Goal: Register for event/course

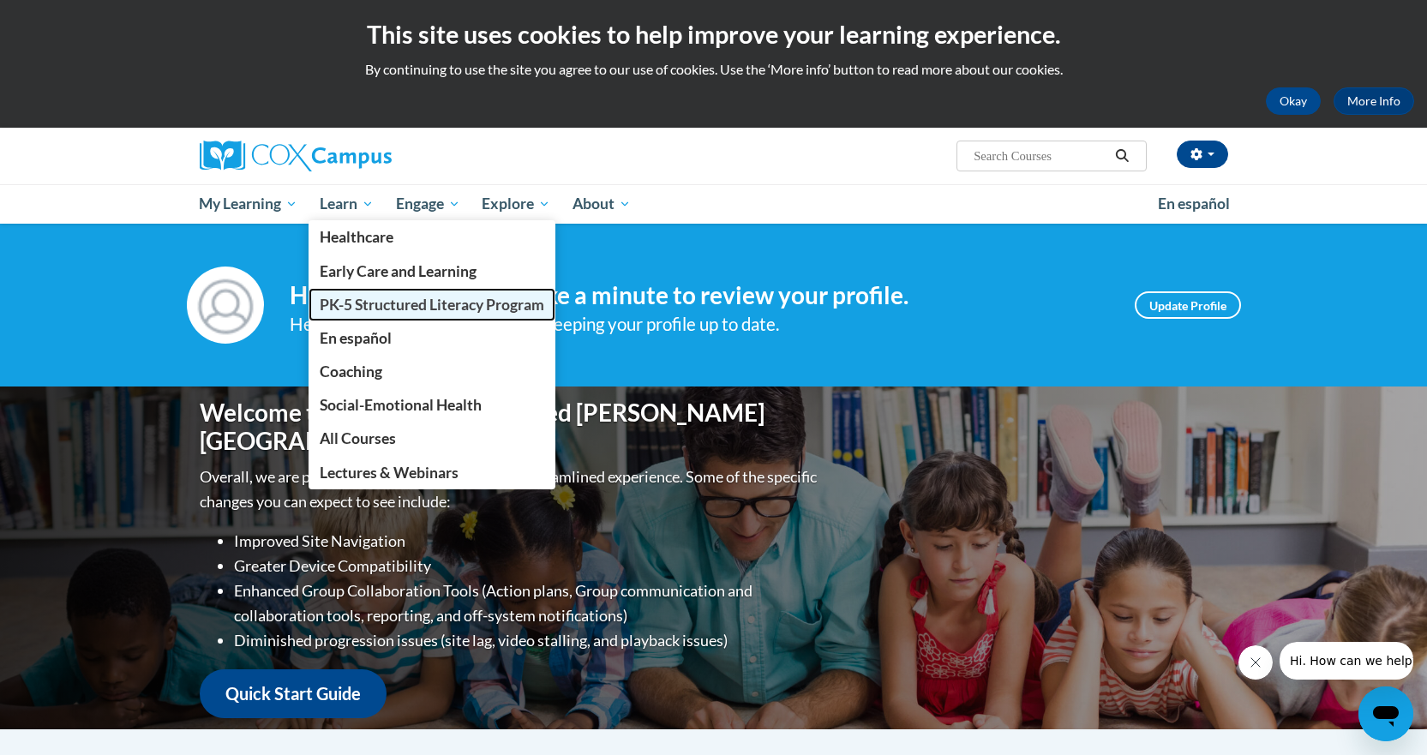
click at [344, 294] on link "PK-5 Structured Literacy Program" at bounding box center [432, 304] width 247 height 33
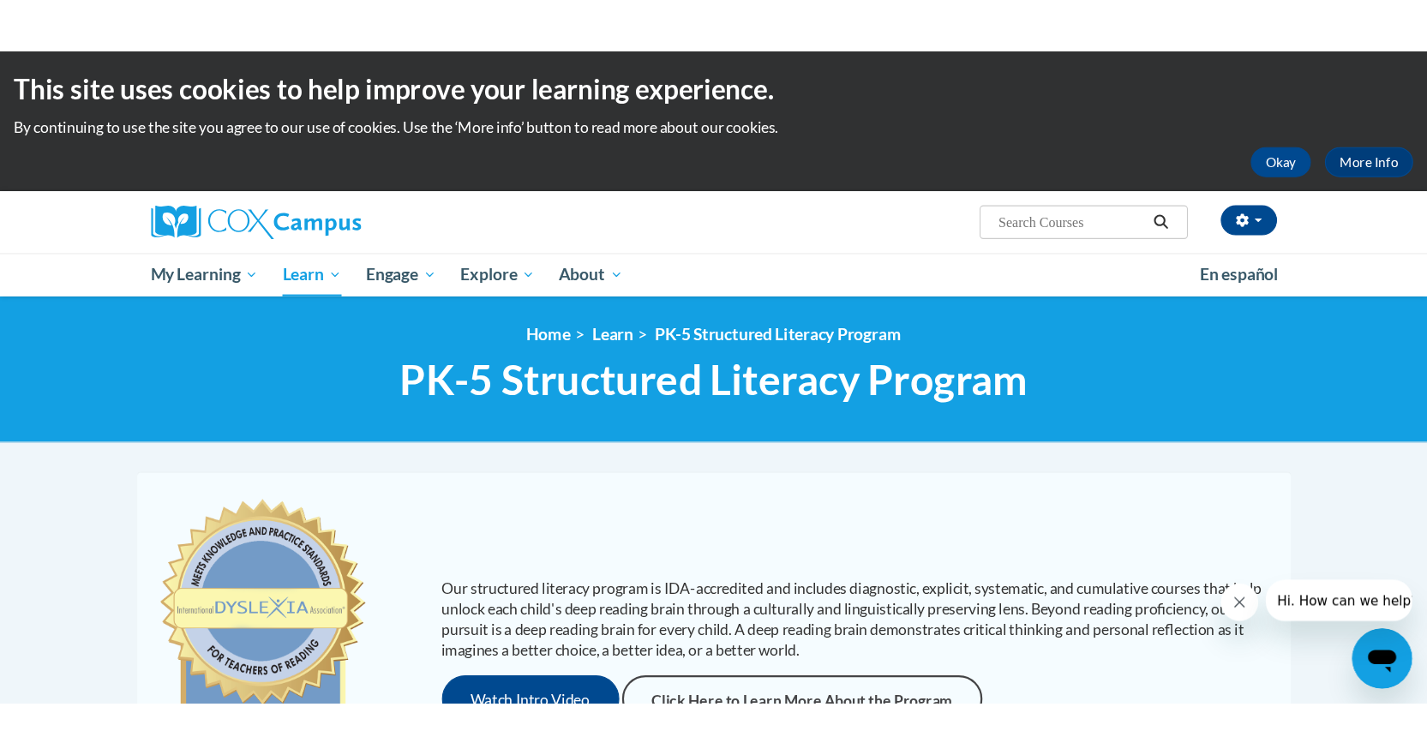
scroll to position [257, 0]
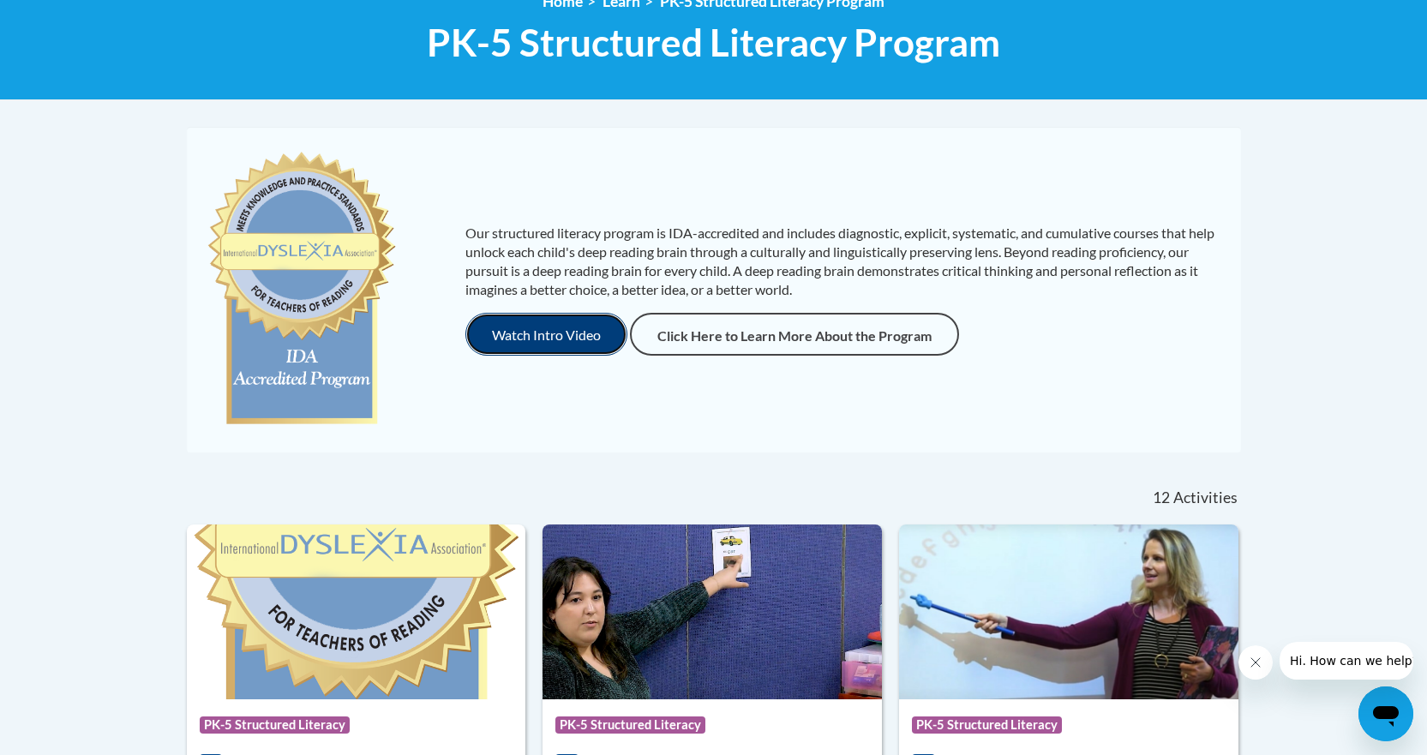
click at [527, 339] on button "Watch Intro Video" at bounding box center [546, 334] width 162 height 43
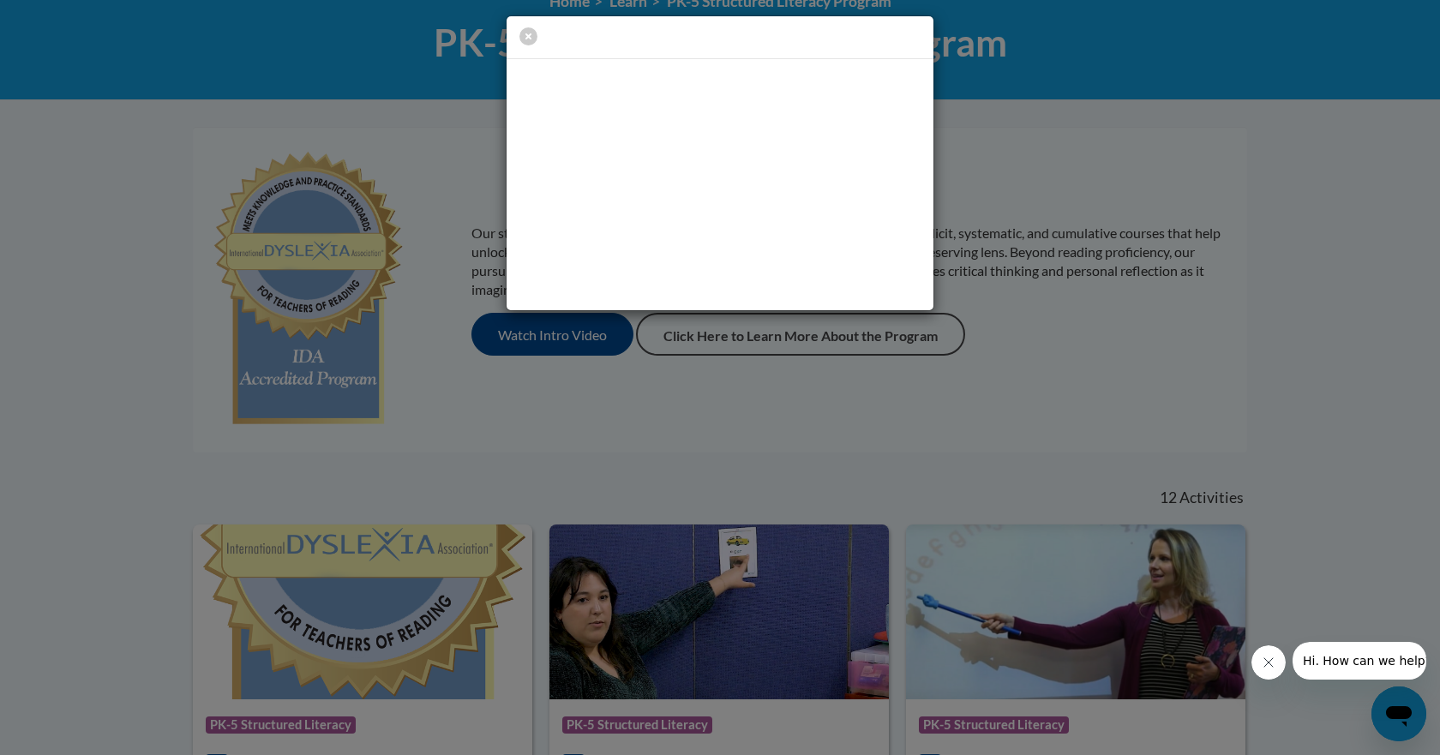
click at [1200, 198] on div at bounding box center [720, 163] width 1440 height 327
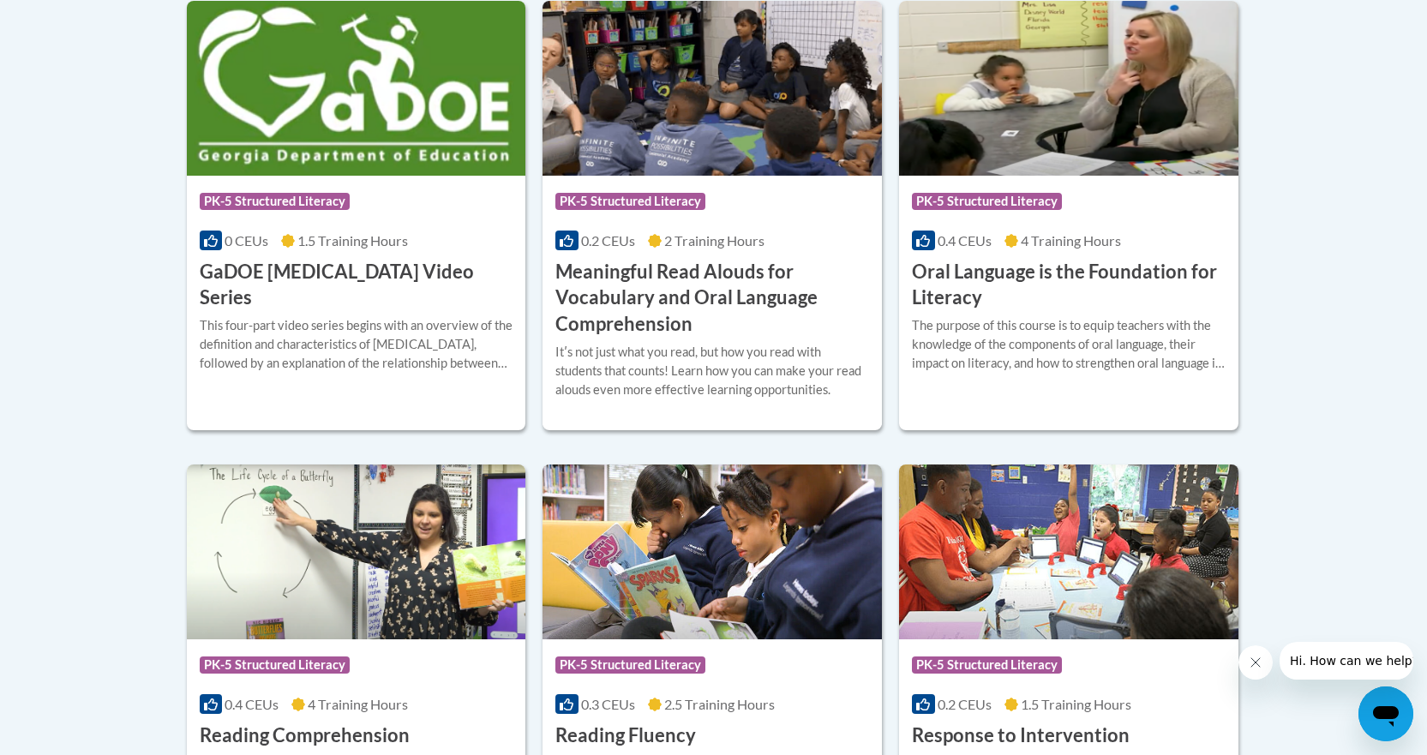
scroll to position [1800, 0]
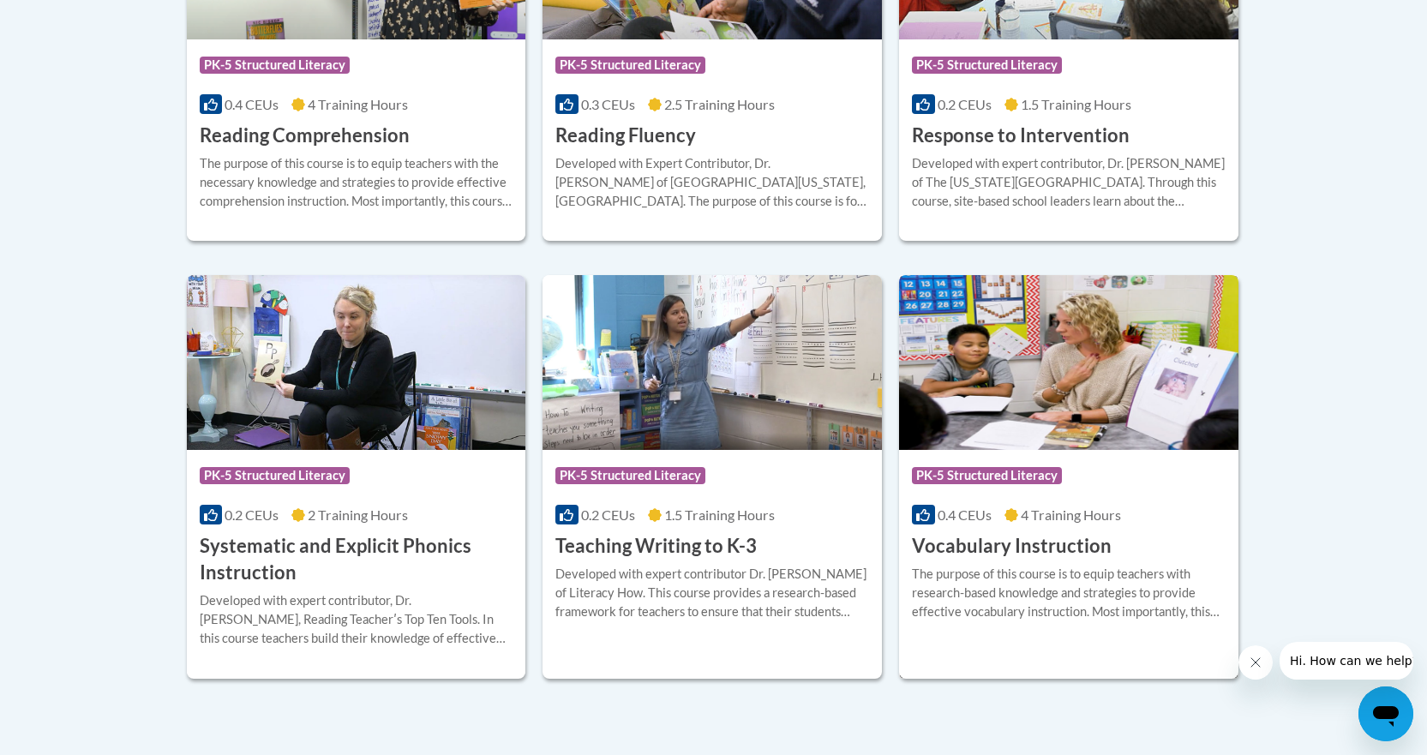
click at [945, 405] on img at bounding box center [1068, 362] width 339 height 175
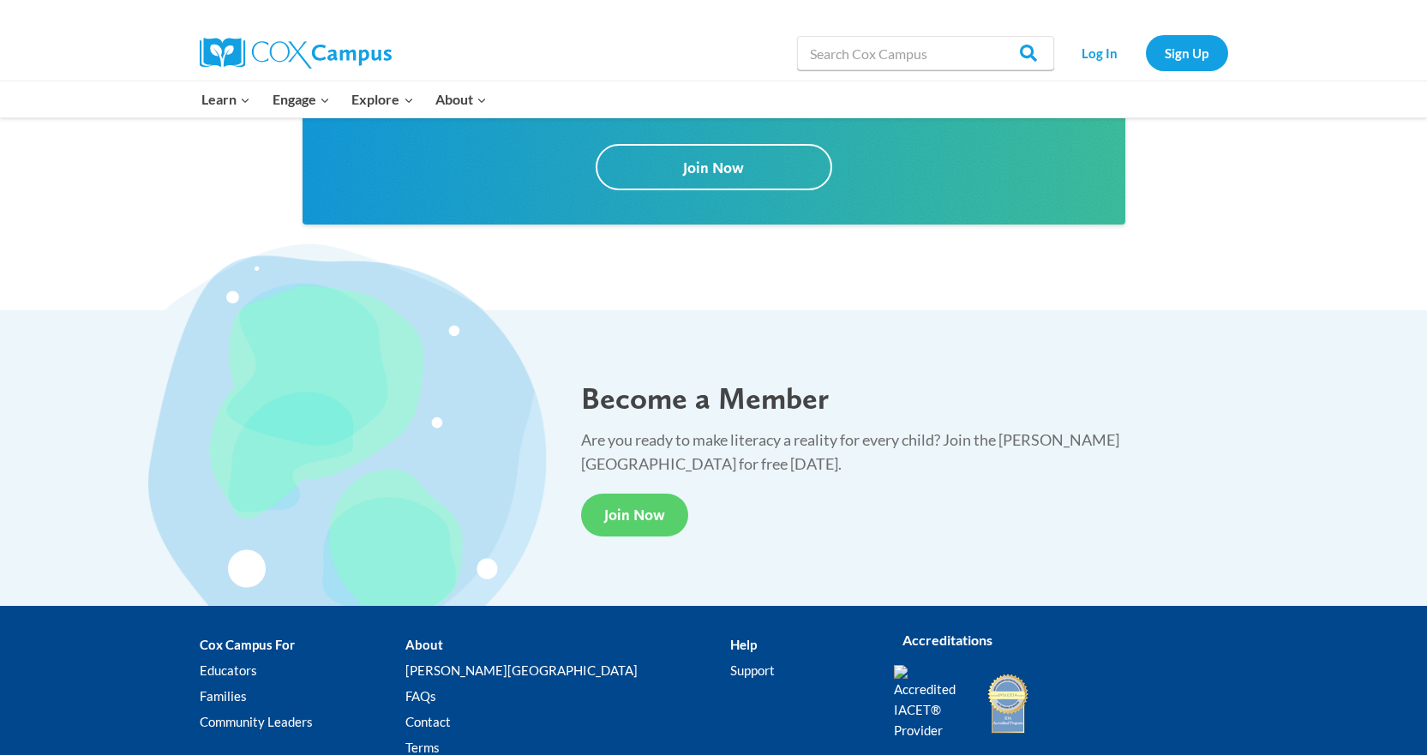
scroll to position [3158, 0]
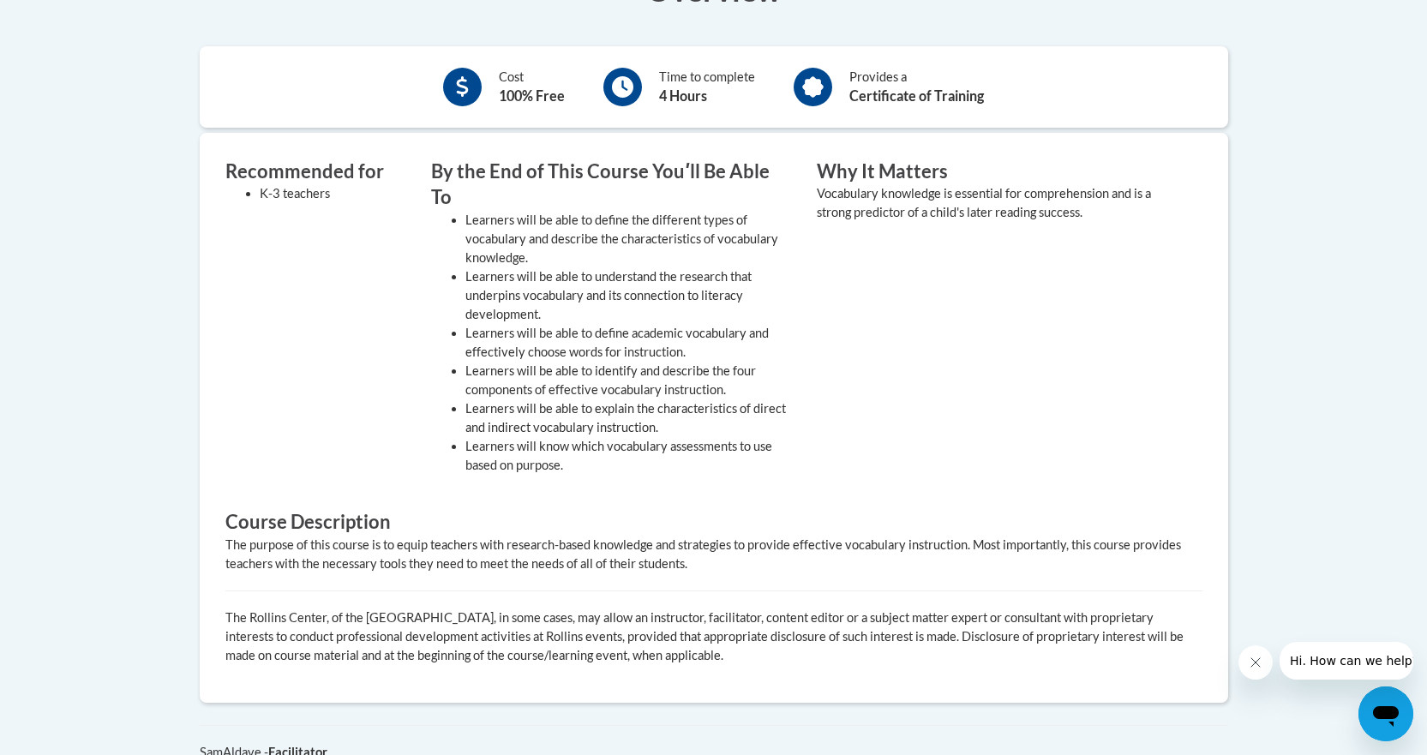
scroll to position [247, 0]
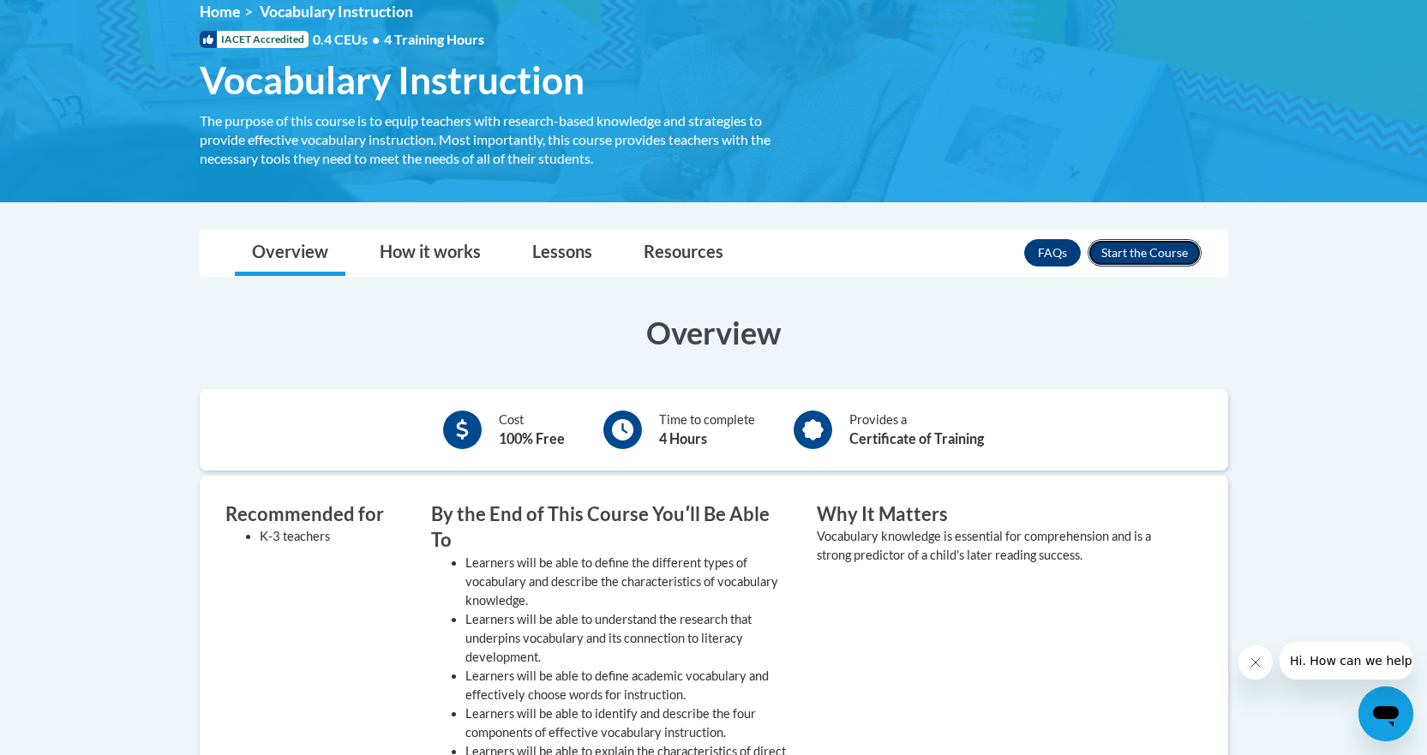
click at [1144, 245] on button "Enroll" at bounding box center [1145, 252] width 114 height 27
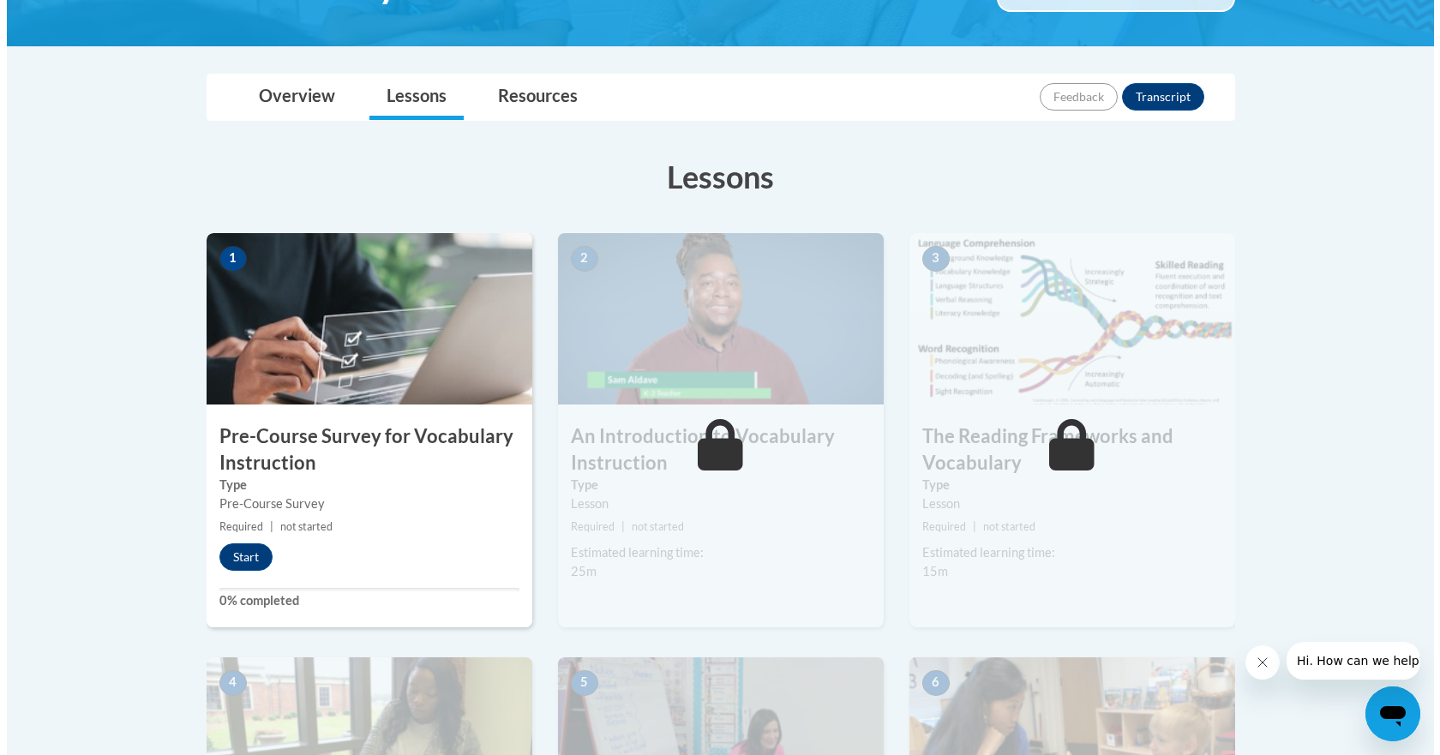
scroll to position [514, 0]
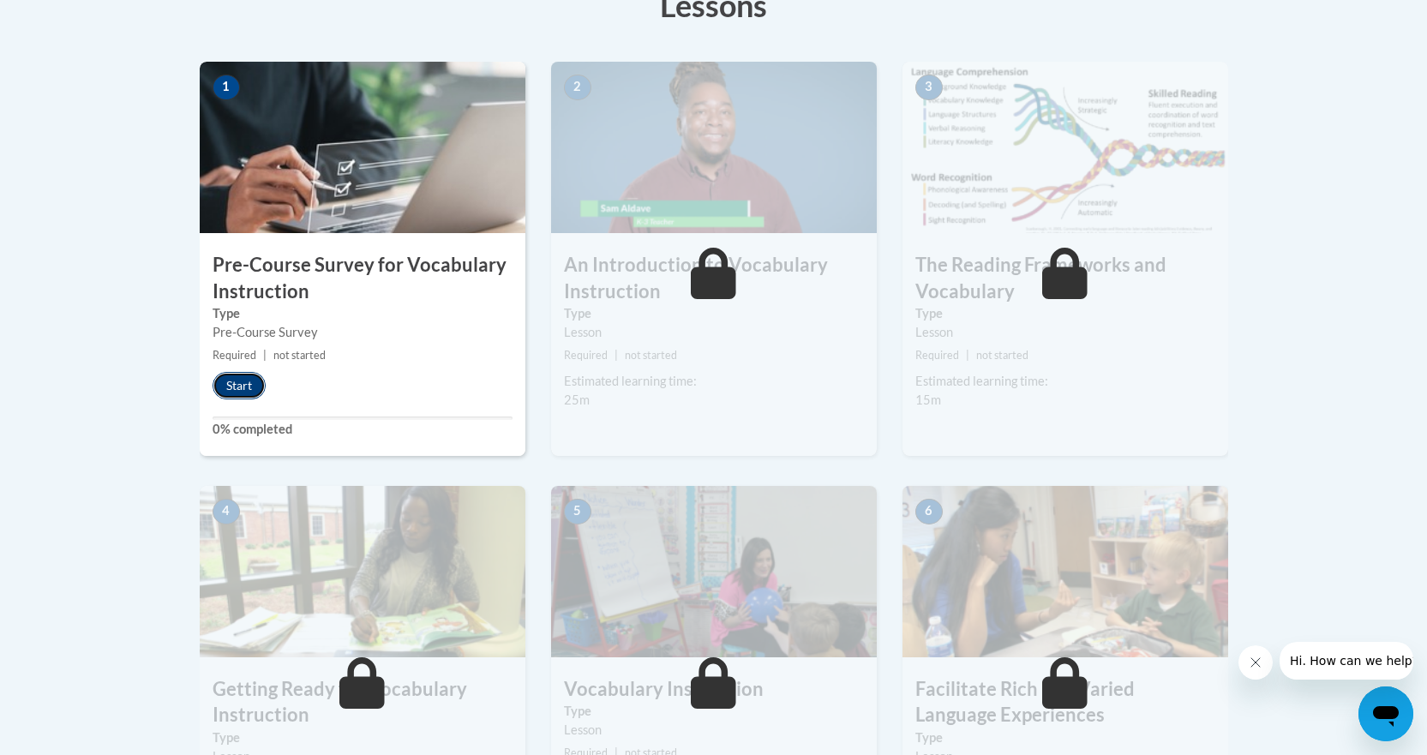
click at [244, 384] on button "Start" at bounding box center [239, 385] width 53 height 27
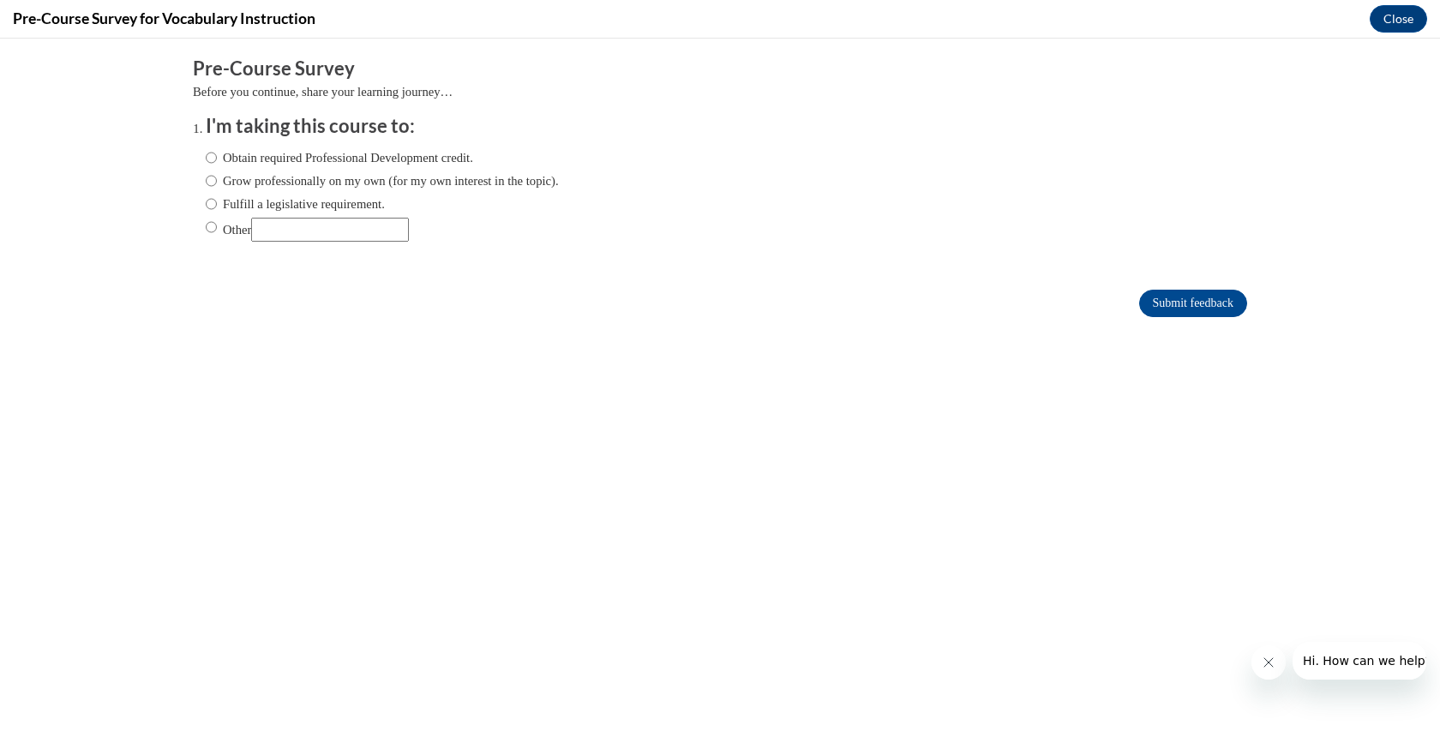
scroll to position [0, 0]
click at [346, 160] on label "Obtain required Professional Development credit." at bounding box center [339, 157] width 267 height 19
click at [217, 160] on input "Obtain required Professional Development credit." at bounding box center [211, 157] width 11 height 19
radio input "true"
click at [1139, 293] on input "Submit feedback" at bounding box center [1193, 303] width 108 height 27
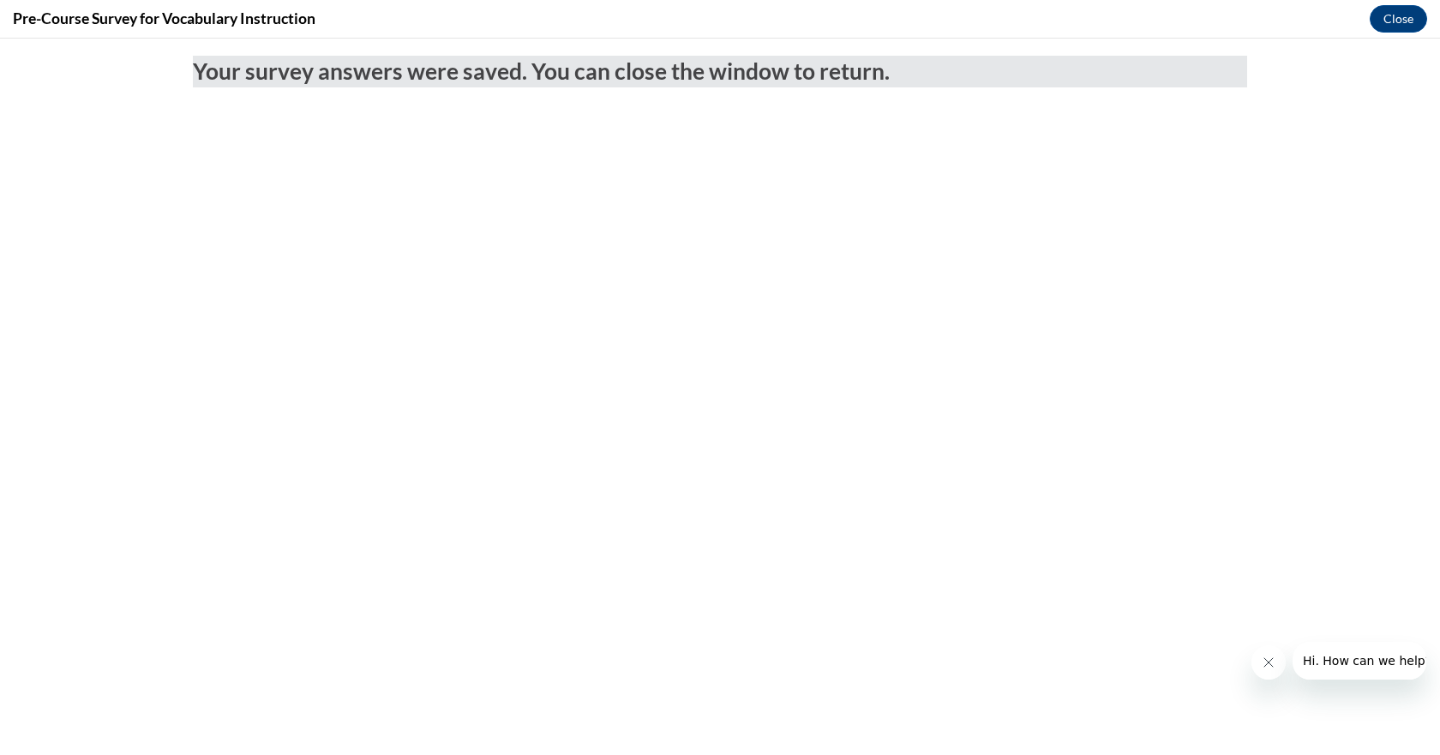
click at [1271, 661] on icon "Close message from company" at bounding box center [1268, 663] width 14 height 14
click at [0, 0] on icon "Close message from company" at bounding box center [0, 0] width 0 height 0
click at [1389, 21] on button "Close" at bounding box center [1398, 18] width 57 height 27
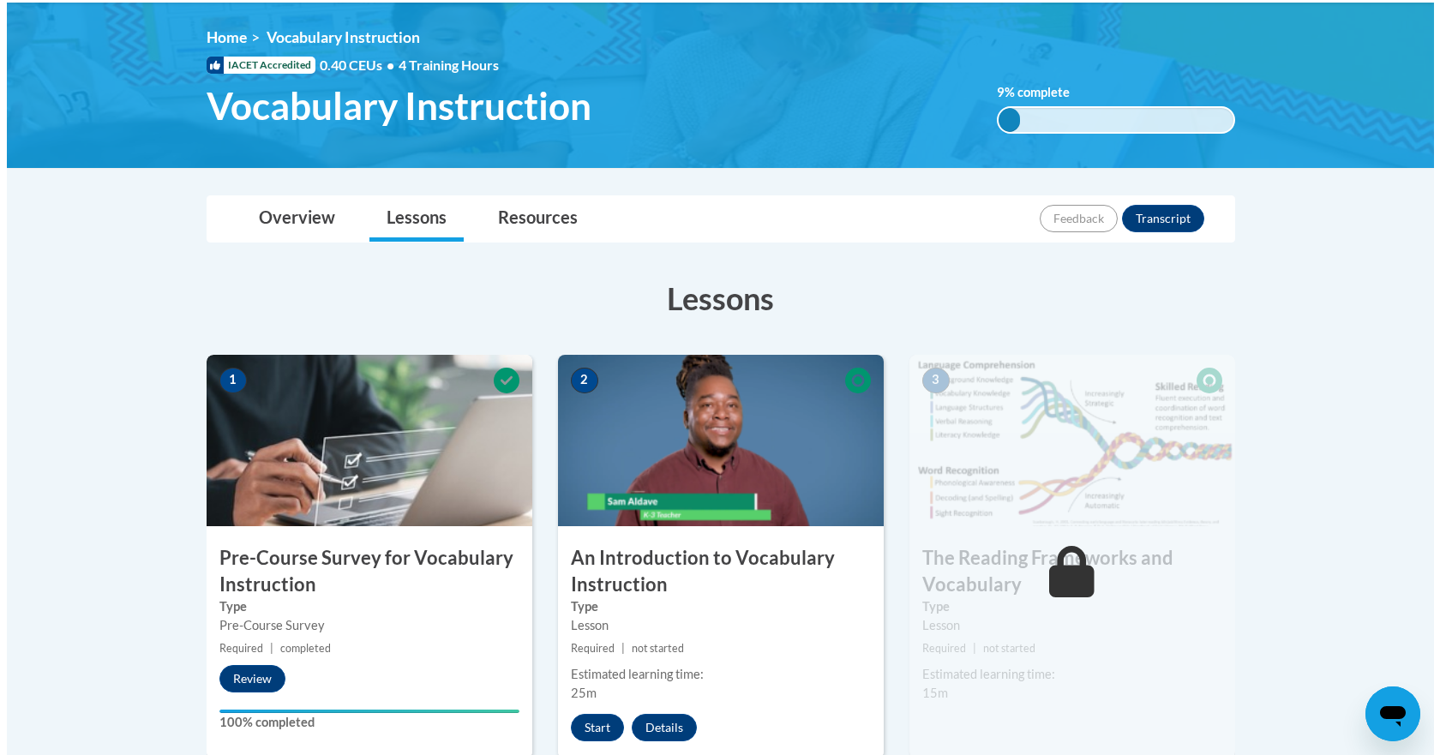
scroll to position [478, 0]
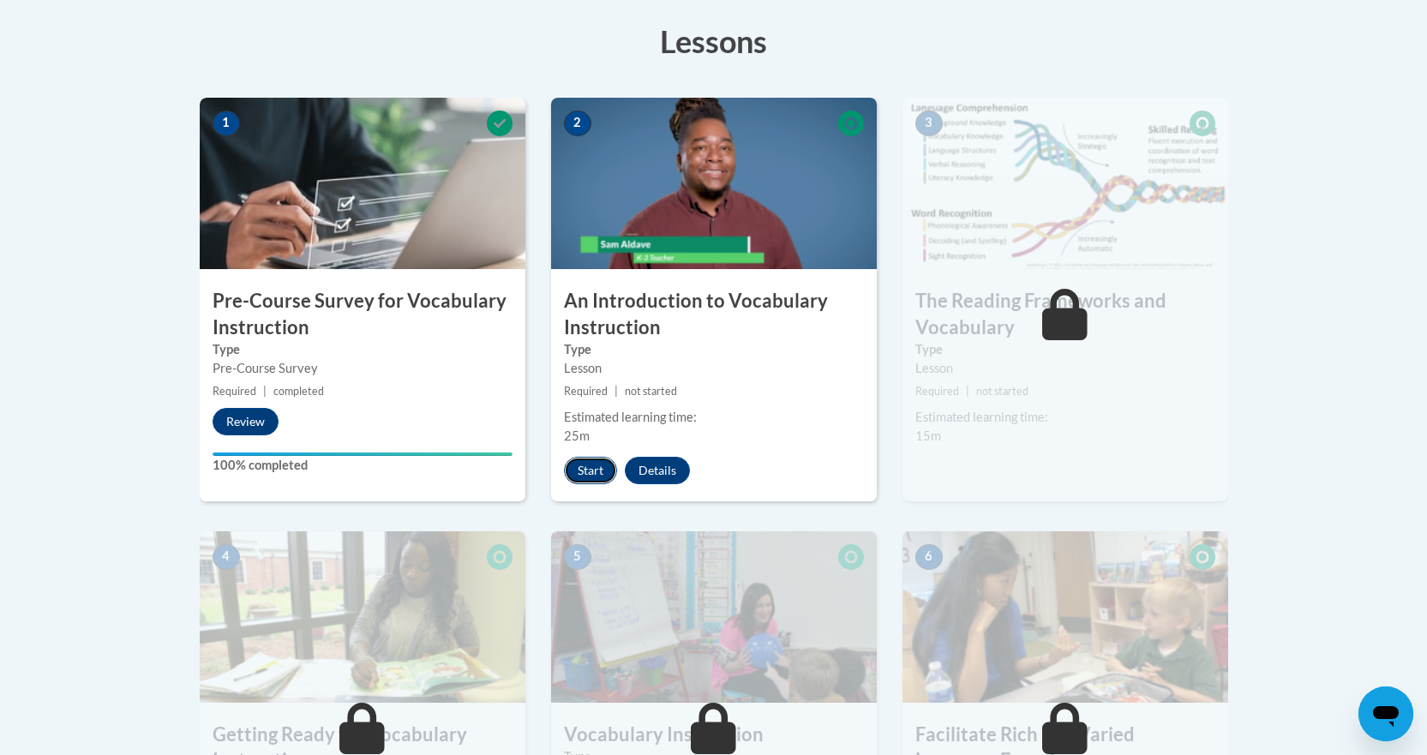
click at [608, 475] on button "Start" at bounding box center [590, 470] width 53 height 27
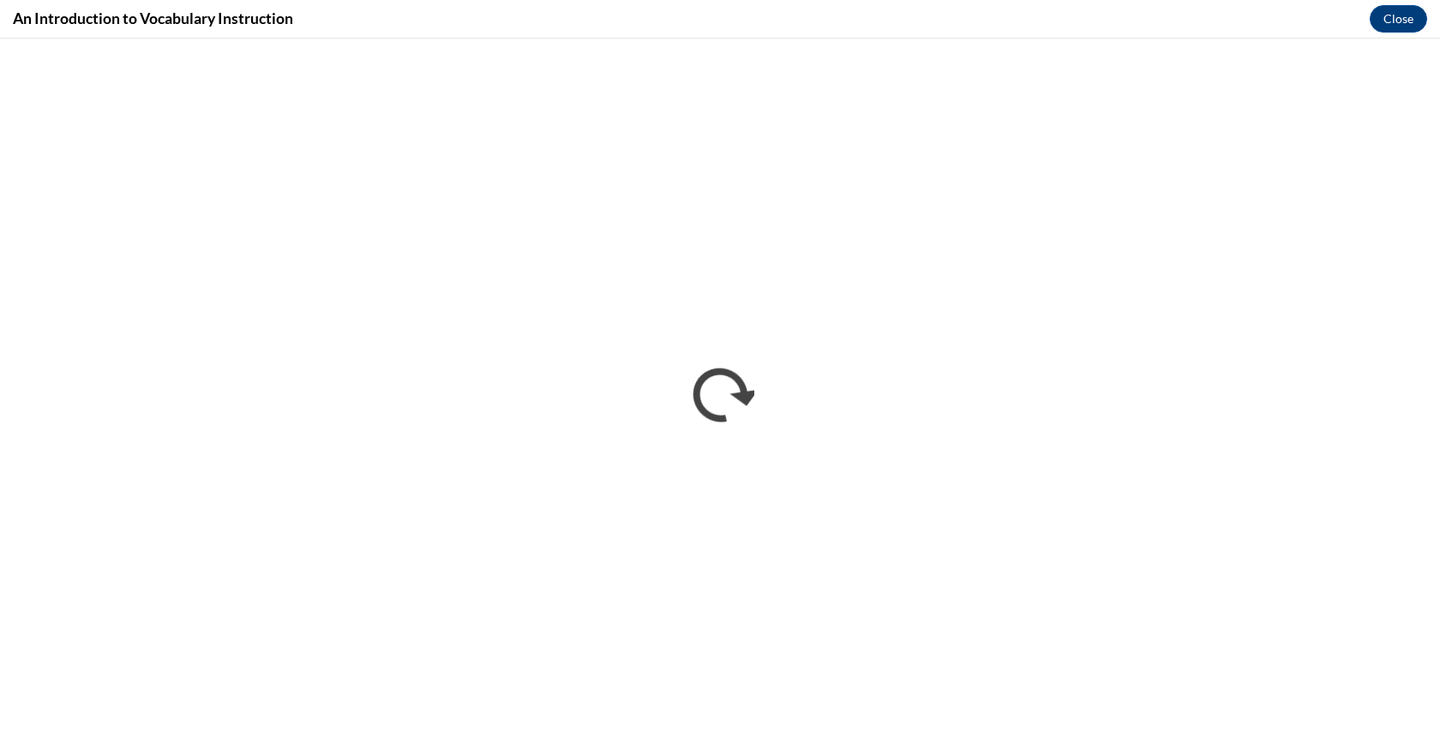
scroll to position [0, 0]
